Goal: Communication & Community: Answer question/provide support

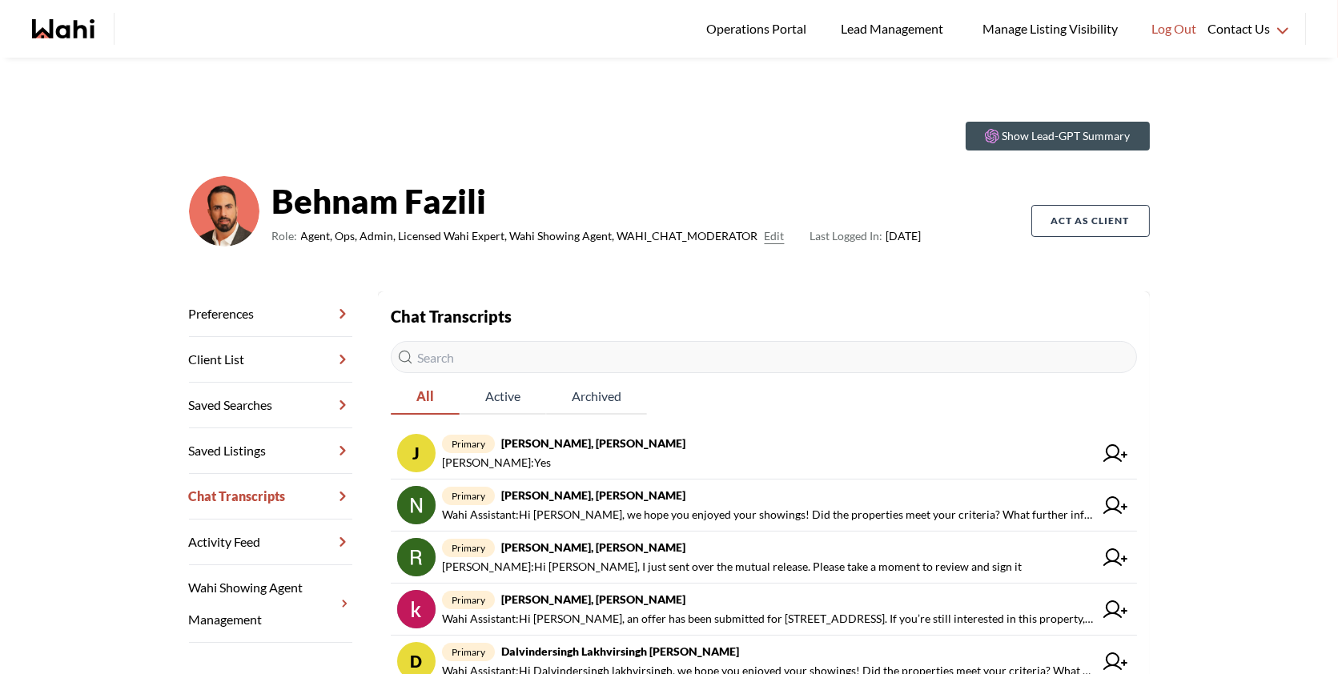
click at [593, 353] on input "text" at bounding box center [764, 357] width 746 height 32
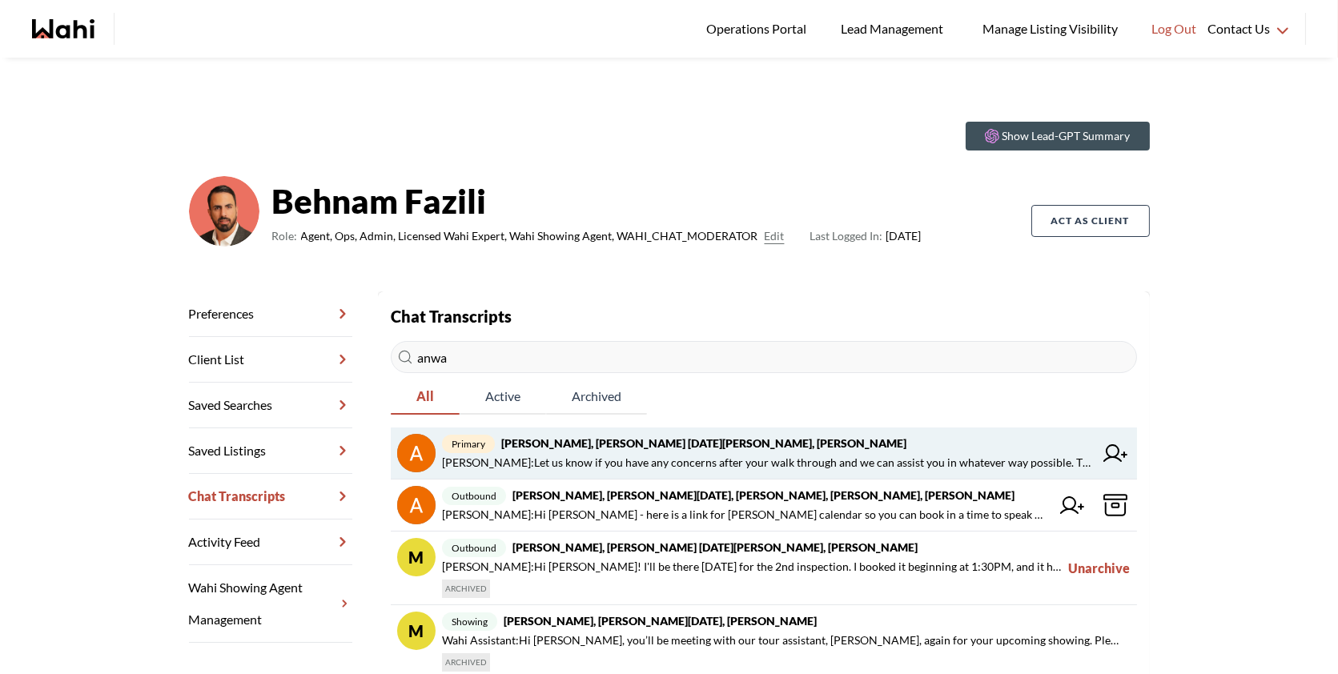
type input "anwa"
click at [516, 464] on span "Faraz Azam : Let us know if you have any concerns after your walk through and w…" at bounding box center [768, 462] width 652 height 19
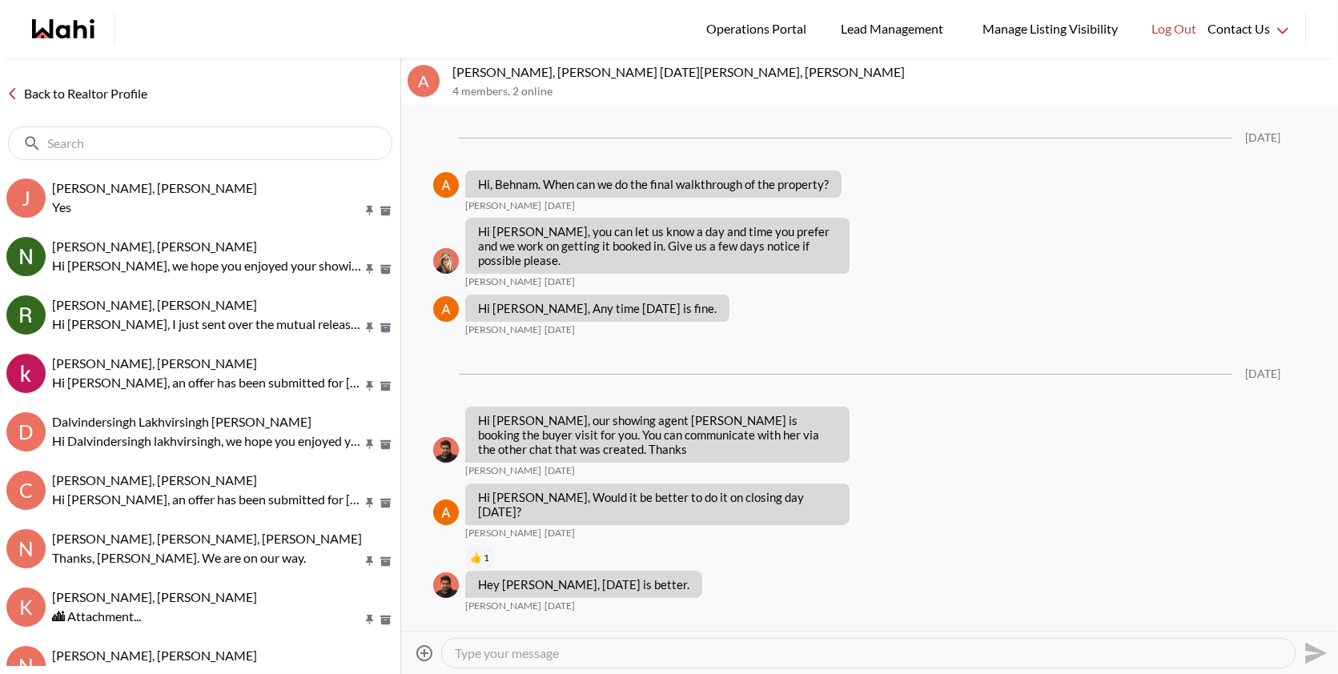
scroll to position [1362, 0]
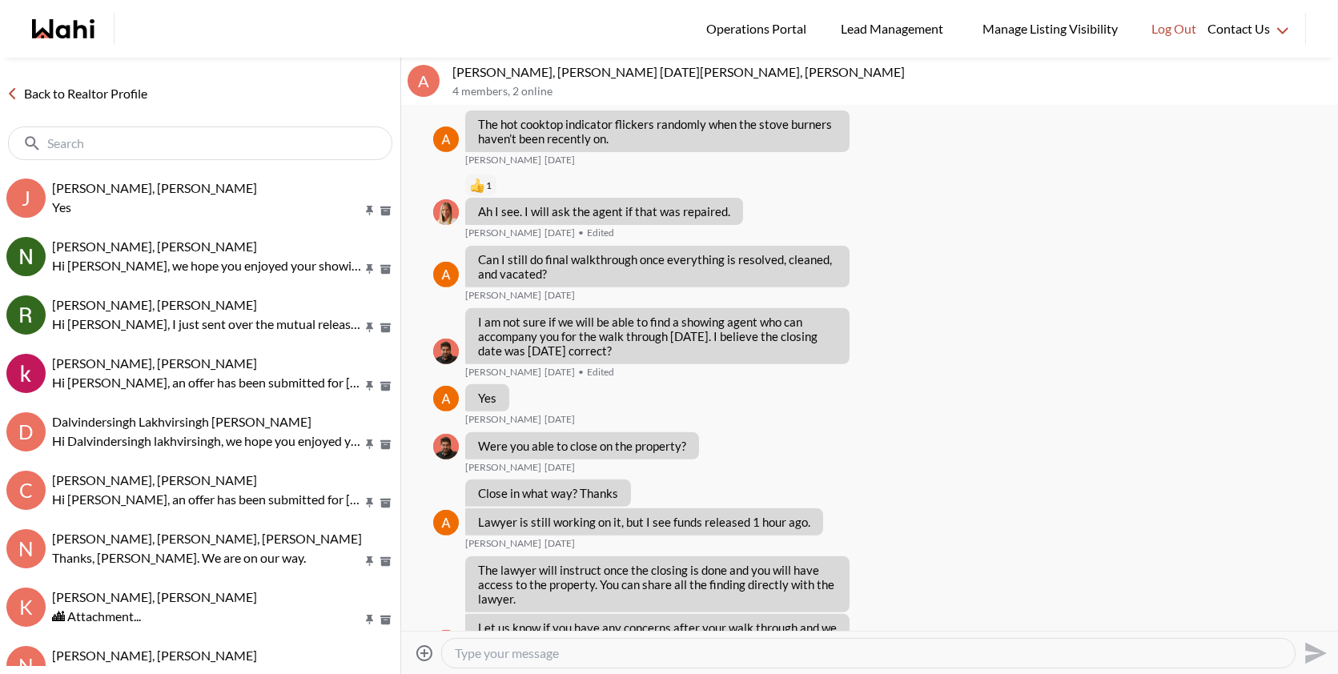
click at [510, 647] on textarea "Type your message" at bounding box center [868, 653] width 827 height 16
paste textarea "Hi Anwar, I’ve been trying to reach you over the past few days but haven’t been…"
type textarea "Hi Anwar, I’ve been trying to reach you over the past few days but haven’t been…"
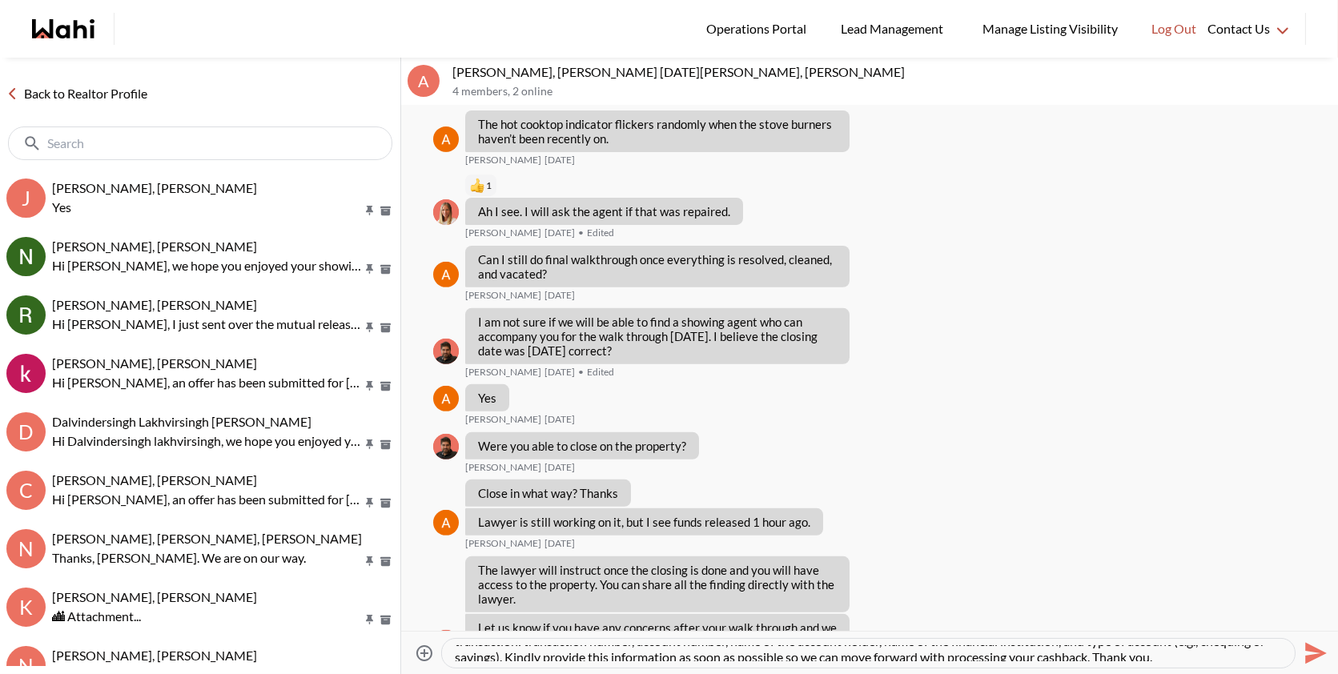
scroll to position [48, 0]
click at [1307, 655] on icon "Send" at bounding box center [1314, 653] width 26 height 26
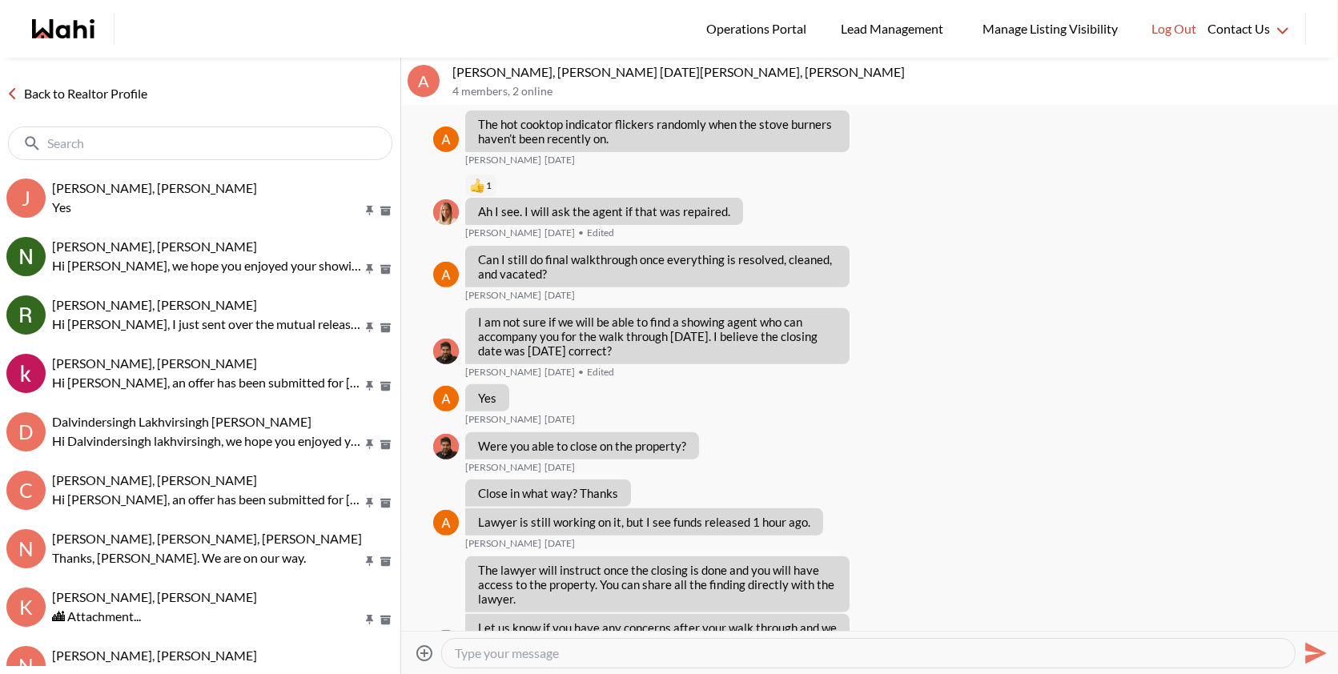
scroll to position [0, 0]
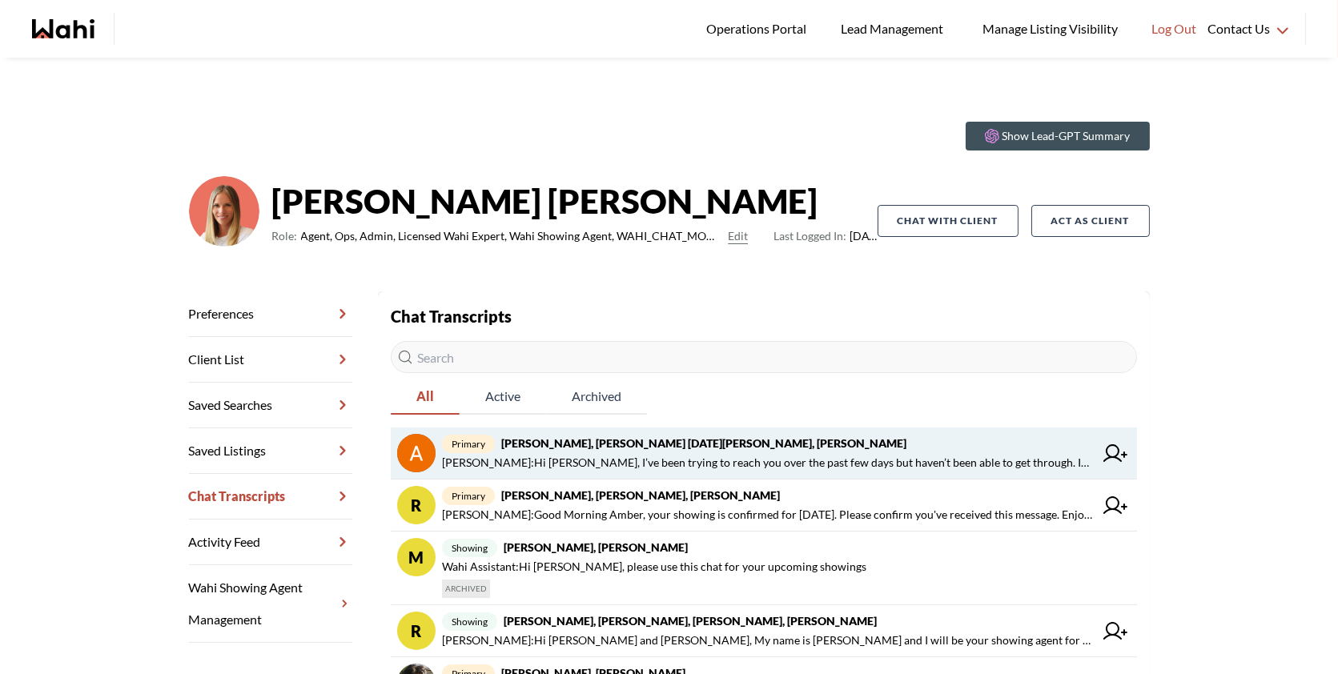
click at [876, 441] on span "primary Anwar Abamecha, Esma Dano, Michelle, Behnam" at bounding box center [768, 443] width 652 height 19
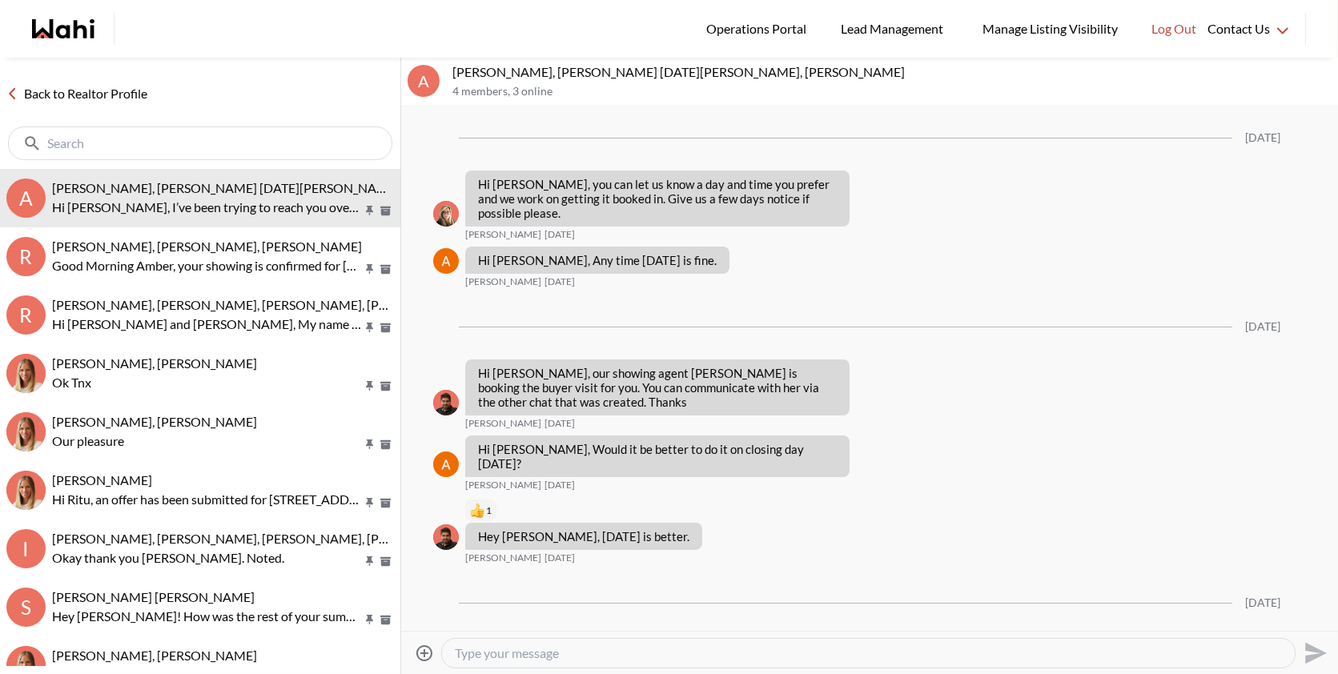
scroll to position [1542, 0]
